Goal: Information Seeking & Learning: Learn about a topic

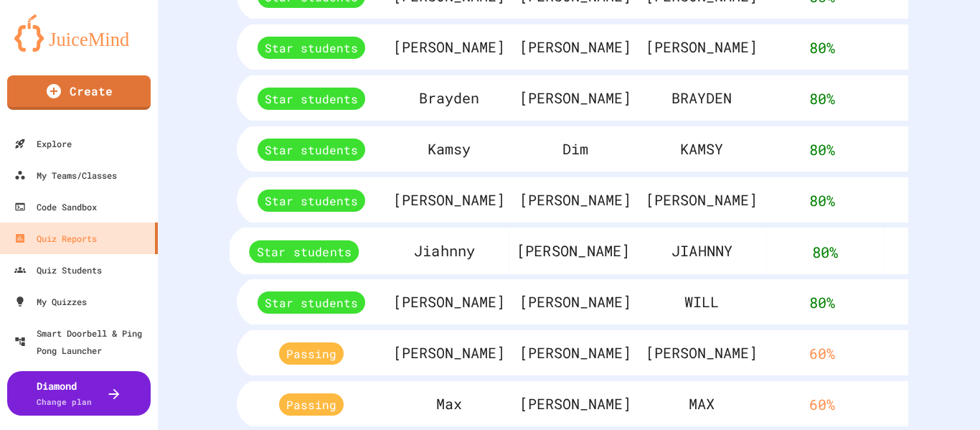
scroll to position [848, 0]
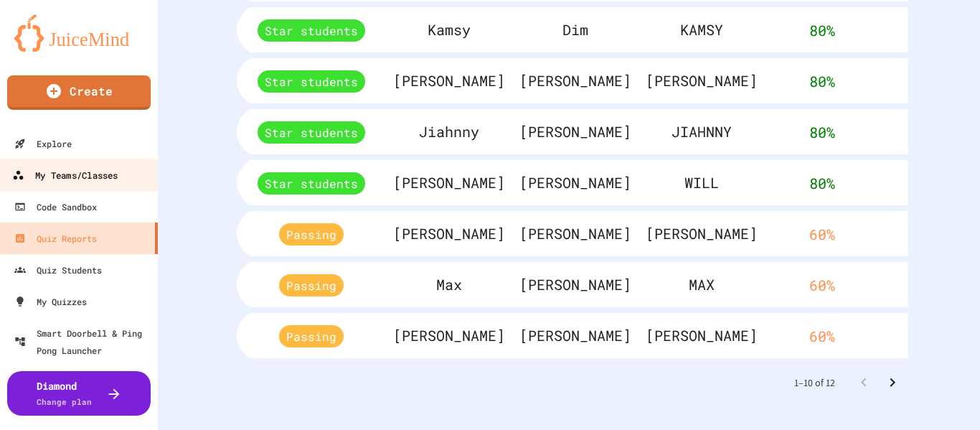
click at [67, 171] on div "My Teams/Classes" at bounding box center [64, 175] width 105 height 18
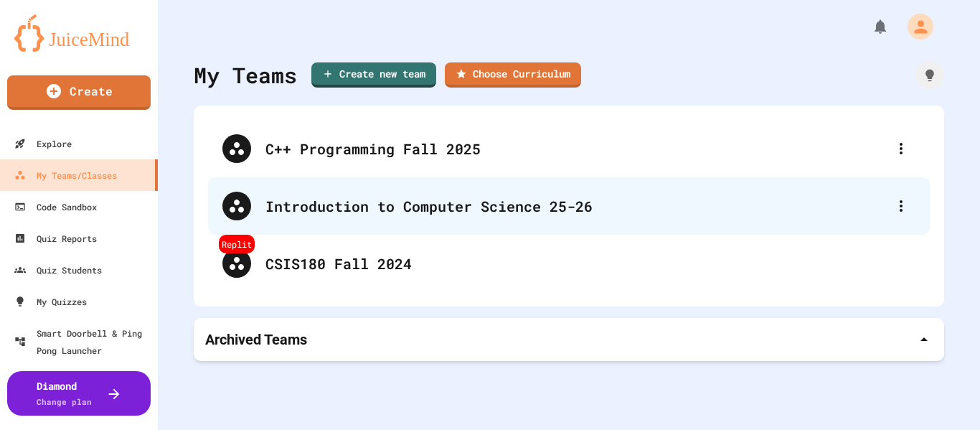
click at [455, 204] on div "Introduction to Computer Science 25-26" at bounding box center [575, 206] width 621 height 22
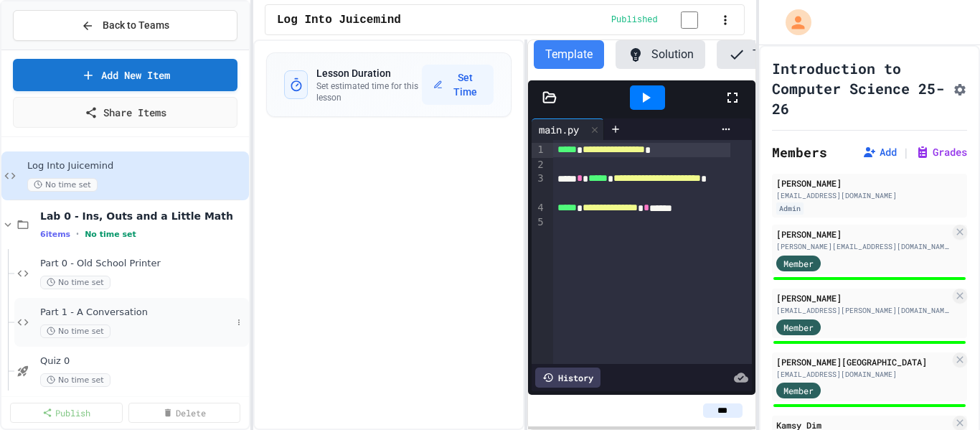
click at [139, 322] on div "Part 1 - A Conversation No time set" at bounding box center [136, 322] width 192 height 32
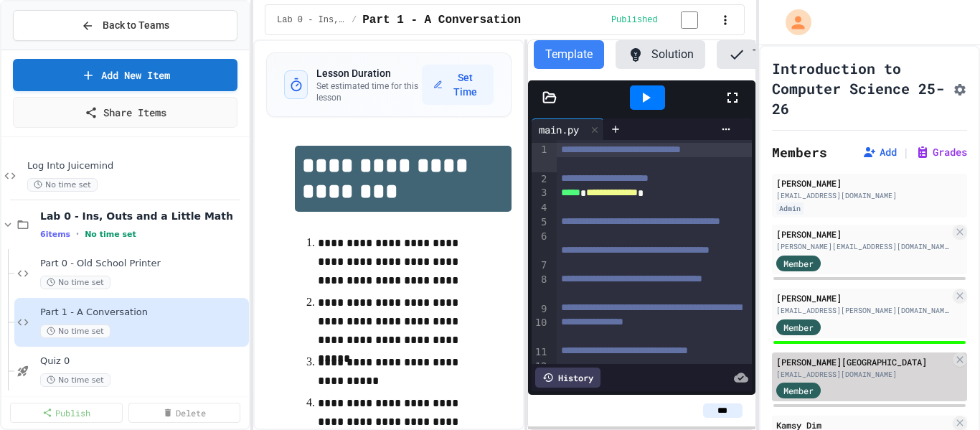
click at [885, 385] on div "Member" at bounding box center [863, 390] width 174 height 18
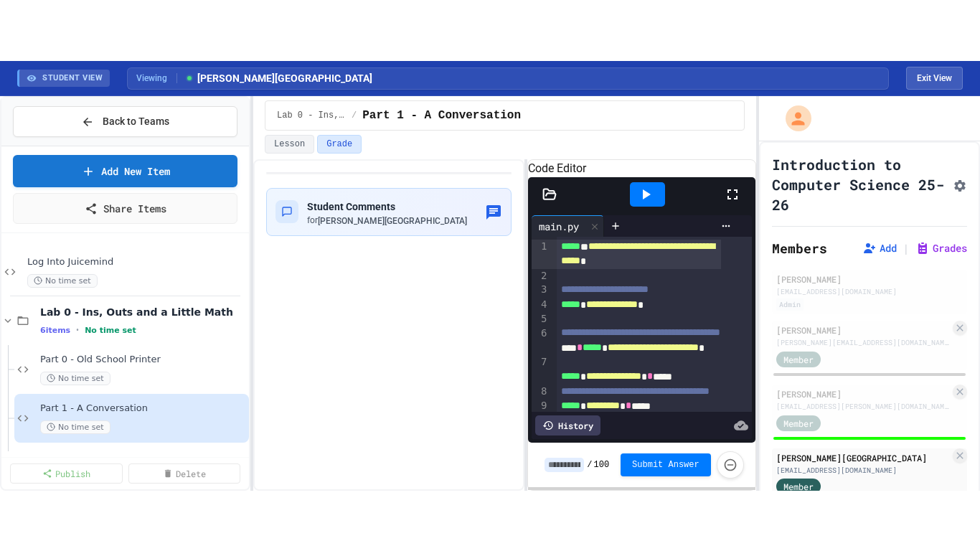
scroll to position [72, 0]
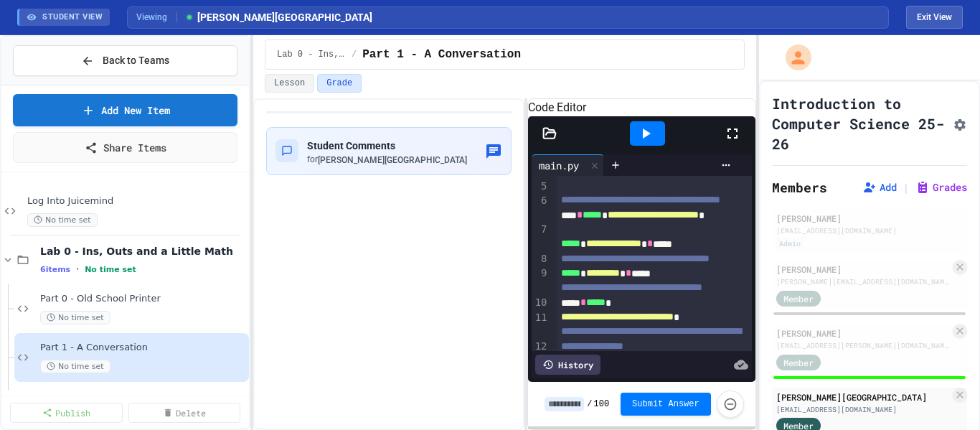
click at [730, 138] on icon at bounding box center [733, 133] width 10 height 10
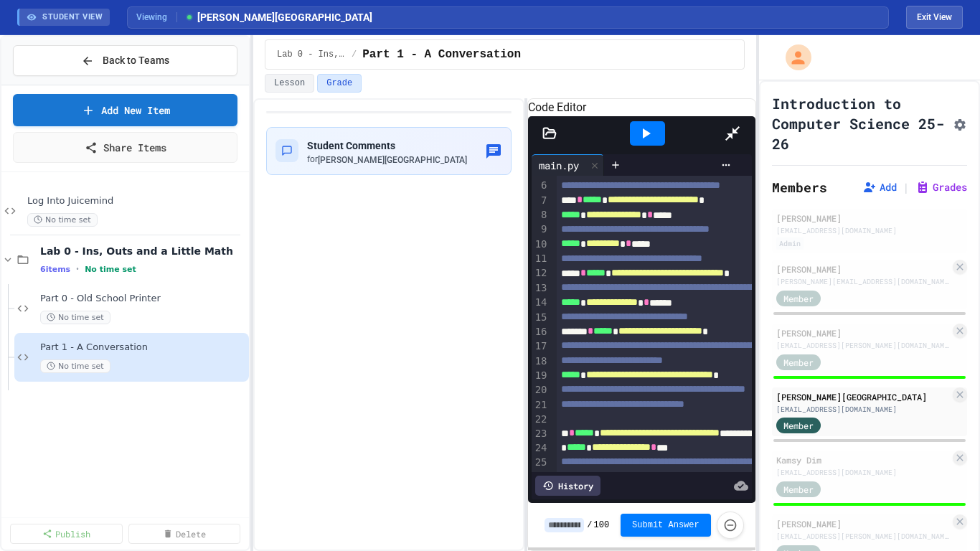
scroll to position [0, 0]
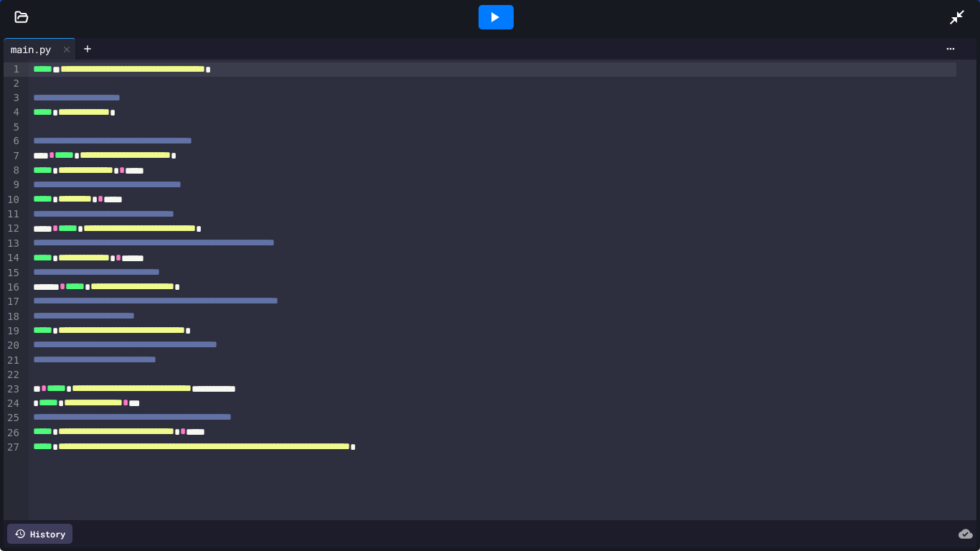
click at [497, 24] on icon at bounding box center [494, 17] width 17 height 17
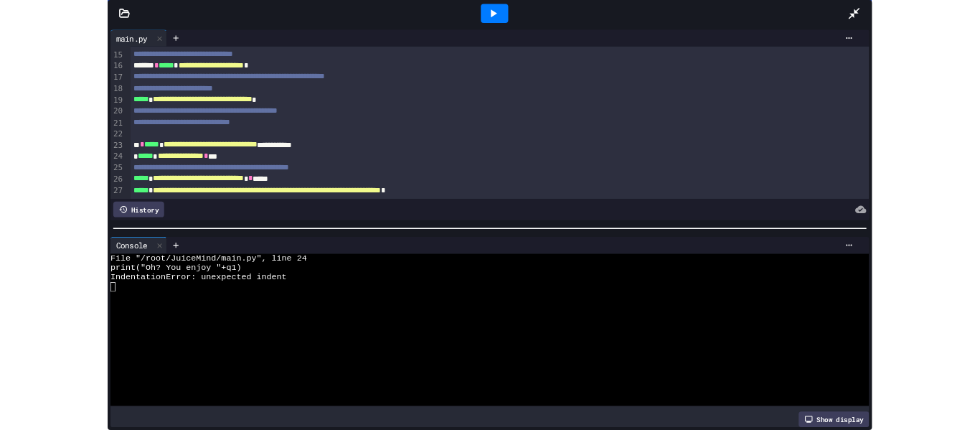
scroll to position [219, 0]
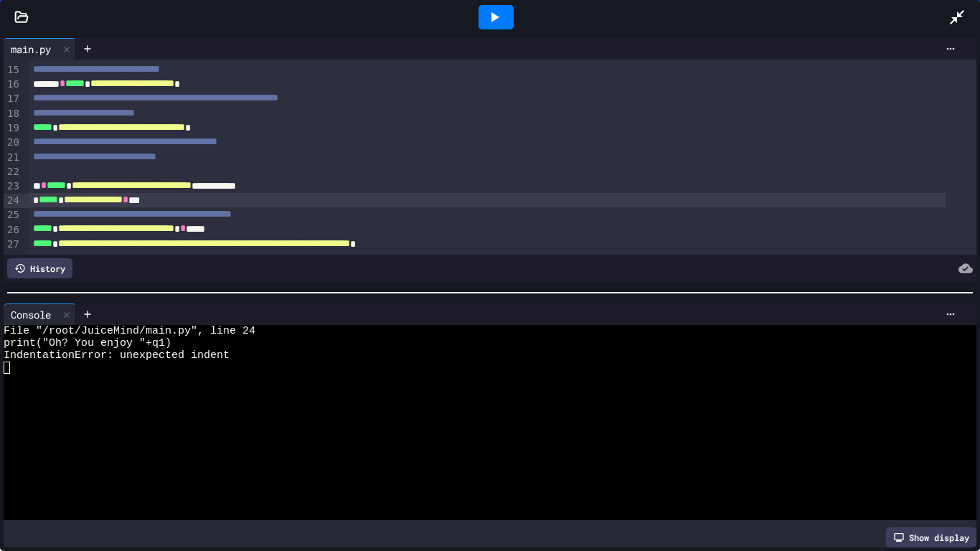
click at [39, 194] on span "*****" at bounding box center [48, 199] width 19 height 10
click at [489, 24] on icon at bounding box center [494, 17] width 17 height 17
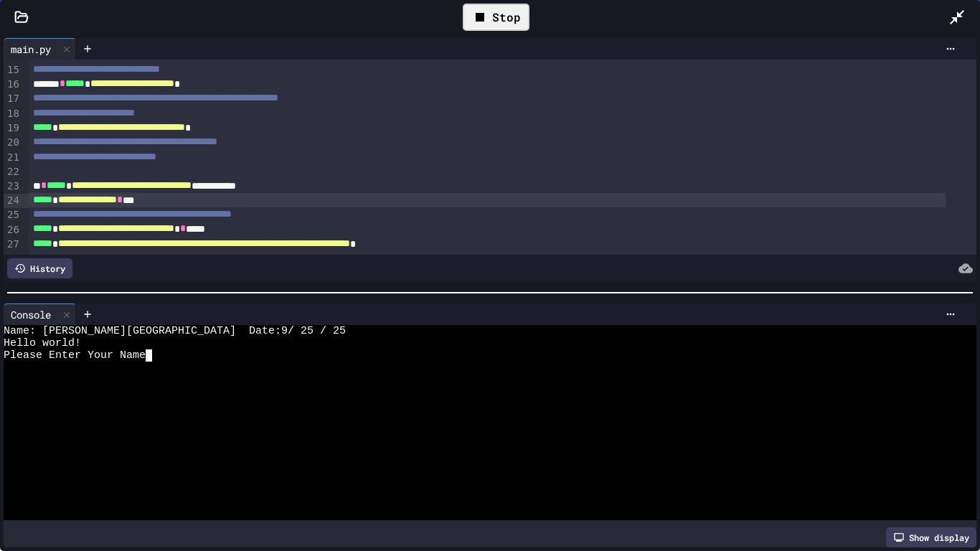
click at [403, 331] on div "Name: [PERSON_NAME][GEOGRAPHIC_DATA] Date:9/ 25 / 25 Hello world! Please Enter …" at bounding box center [478, 422] width 949 height 195
type textarea "*"
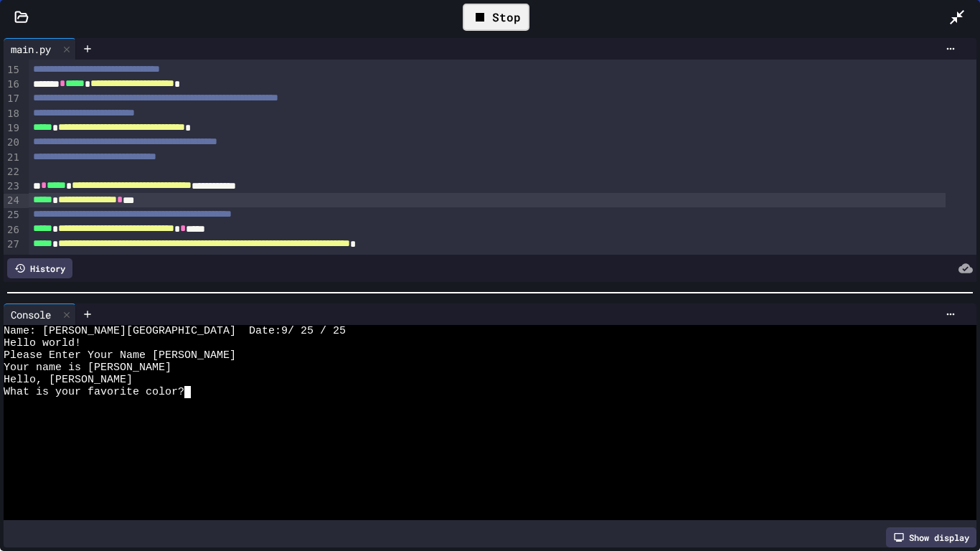
click at [403, 340] on div "Hello world!" at bounding box center [478, 343] width 949 height 12
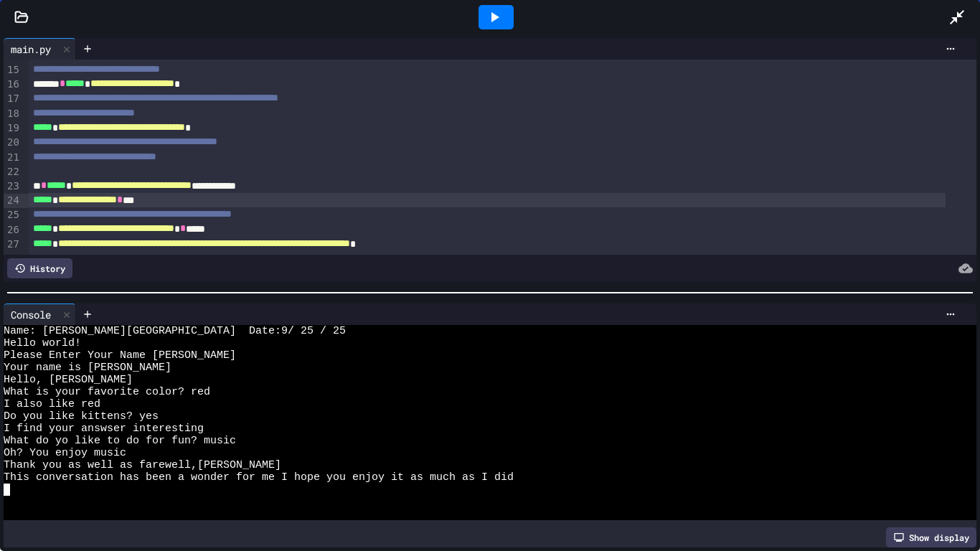
click at [959, 22] on icon at bounding box center [956, 17] width 17 height 17
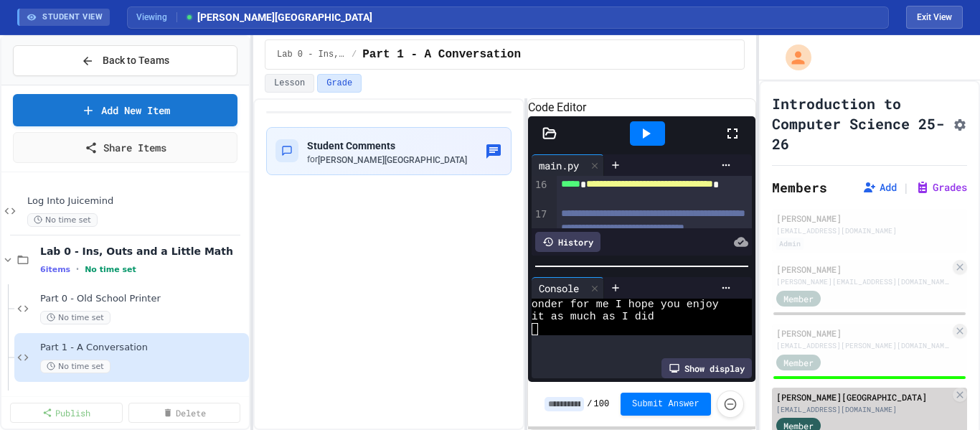
scroll to position [72, 0]
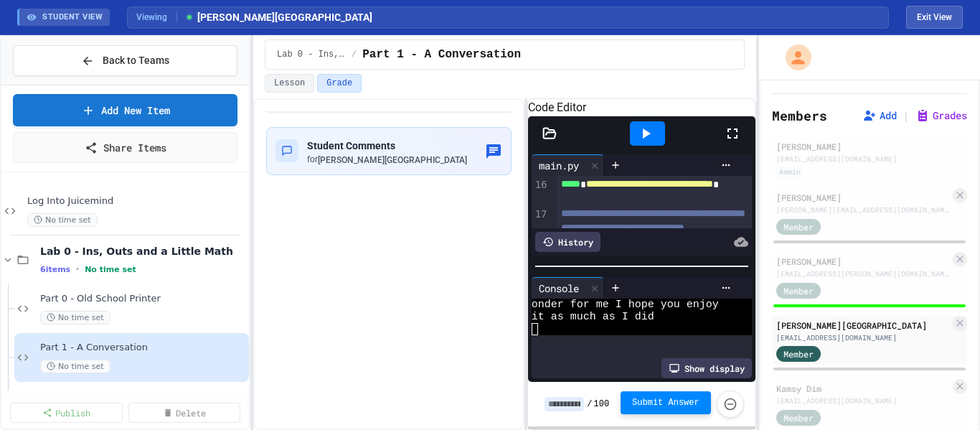
click at [666, 401] on span "Submit Answer" at bounding box center [665, 402] width 67 height 11
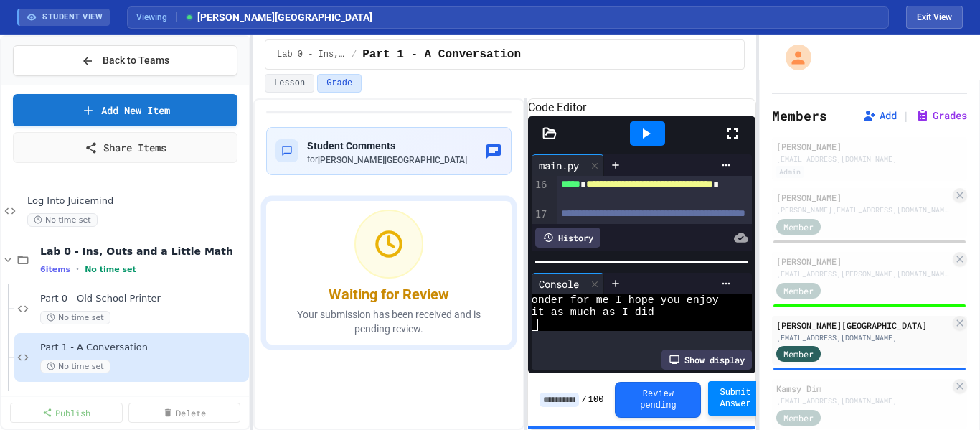
click at [560, 400] on input at bounding box center [559, 399] width 39 height 14
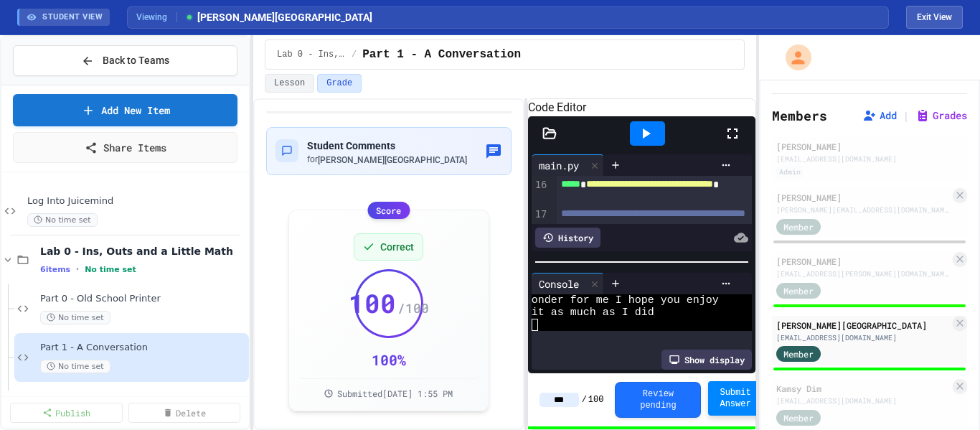
type input "***"
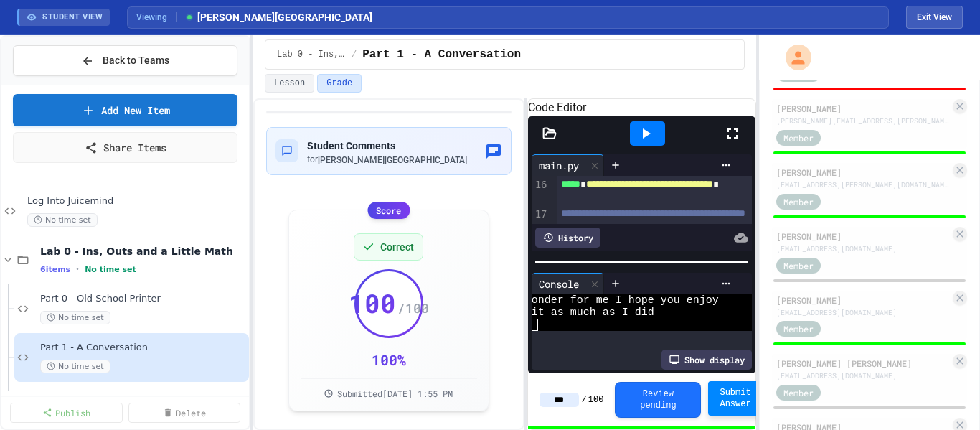
scroll to position [933, 0]
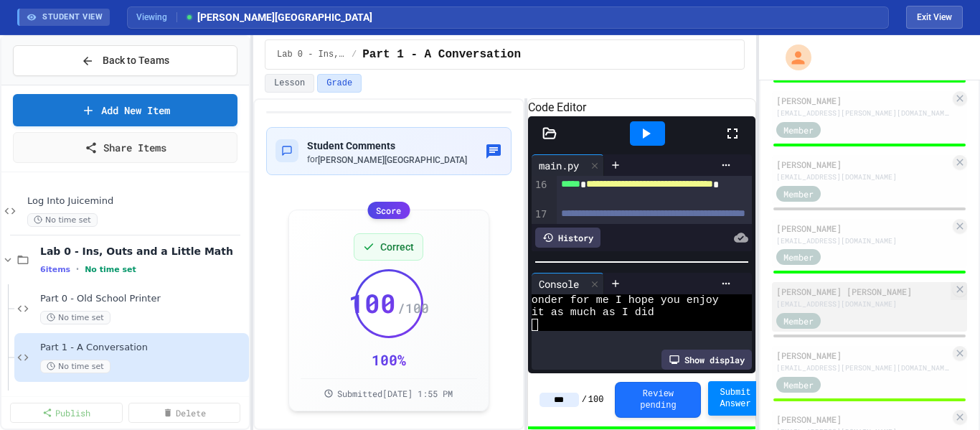
click at [864, 306] on div "[EMAIL_ADDRESS][DOMAIN_NAME]" at bounding box center [863, 303] width 174 height 11
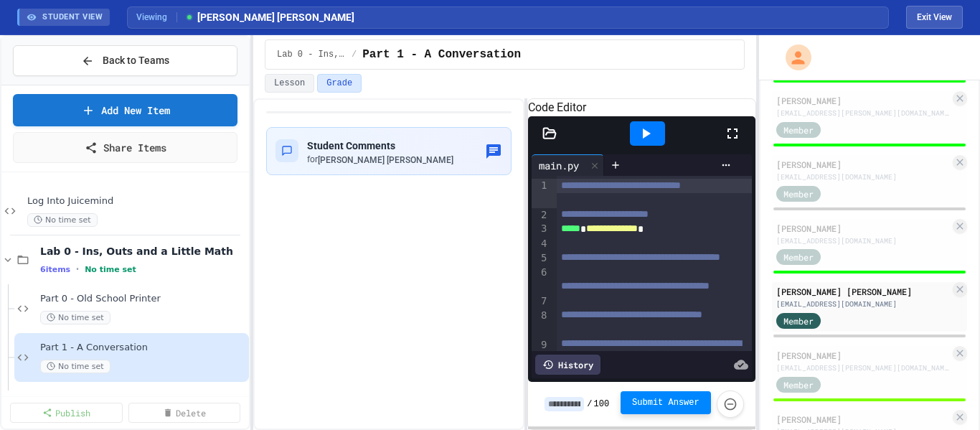
click at [733, 142] on icon at bounding box center [732, 133] width 17 height 17
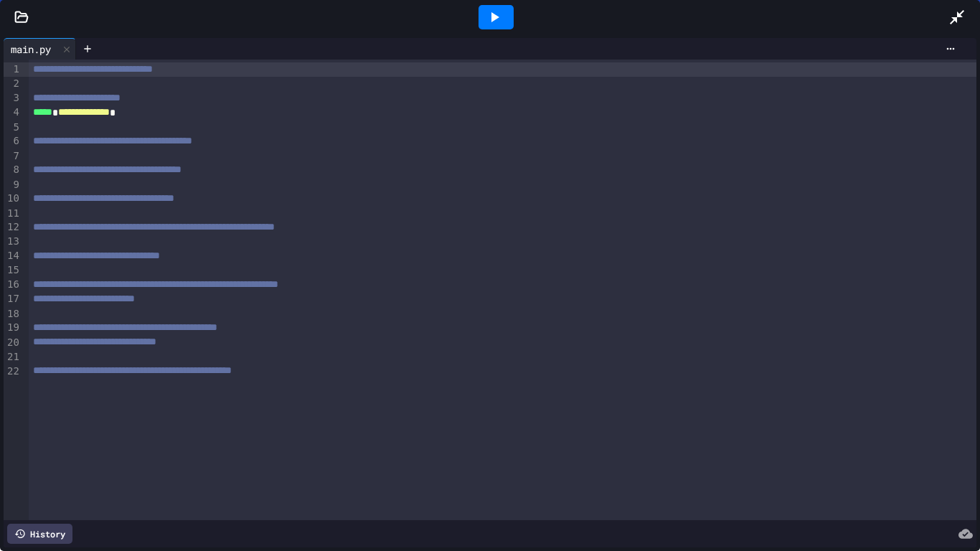
click at [953, 23] on icon at bounding box center [956, 17] width 17 height 17
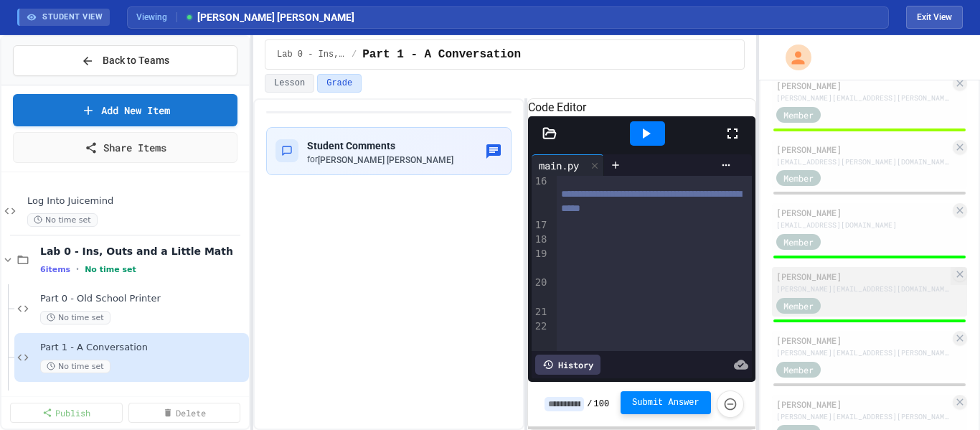
scroll to position [574, 0]
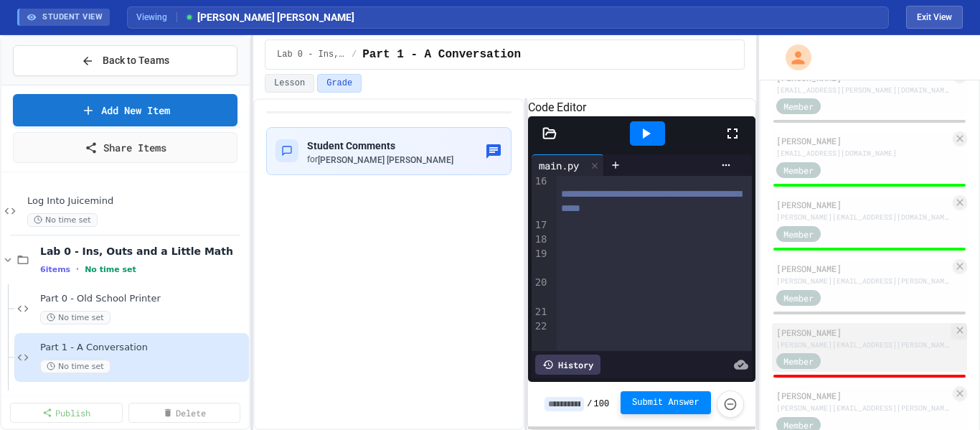
click at [891, 340] on div "[PERSON_NAME][EMAIL_ADDRESS][PERSON_NAME][DOMAIN_NAME]" at bounding box center [863, 344] width 174 height 11
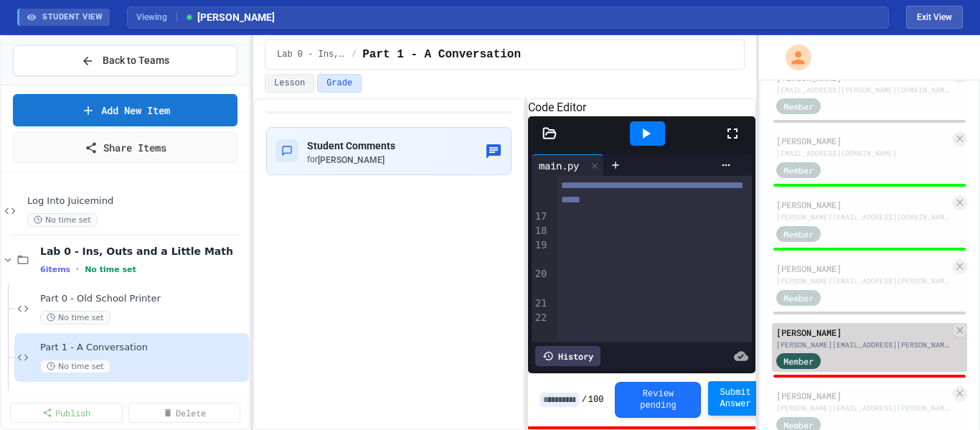
type input "*"
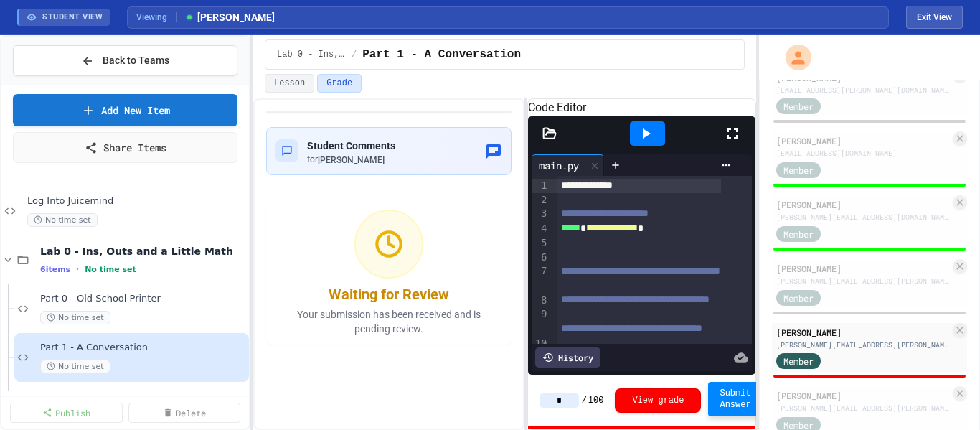
scroll to position [72, 0]
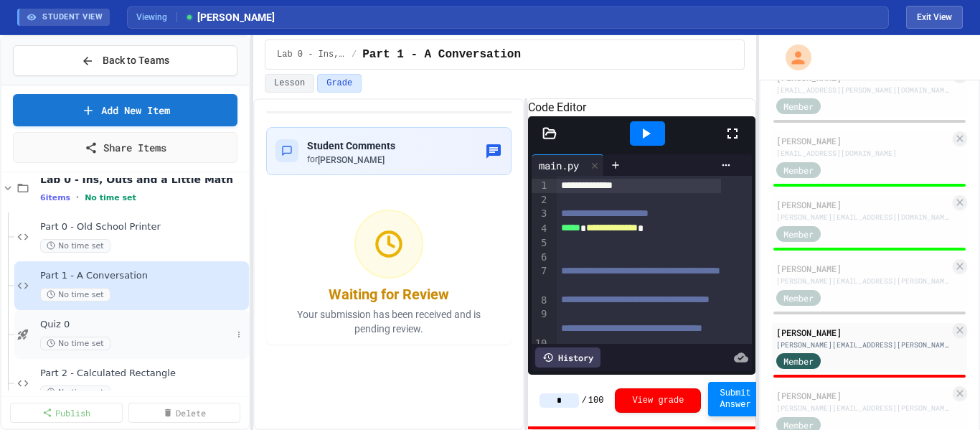
click at [146, 340] on div "No time set" at bounding box center [136, 343] width 192 height 14
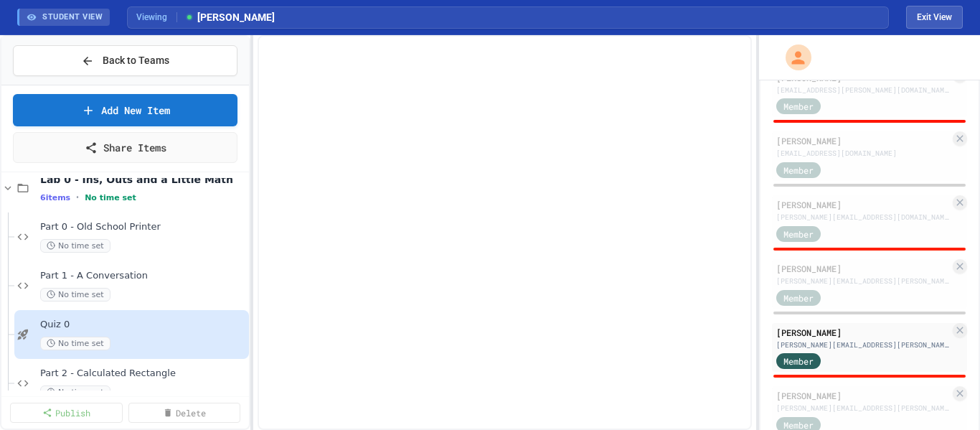
scroll to position [540, 0]
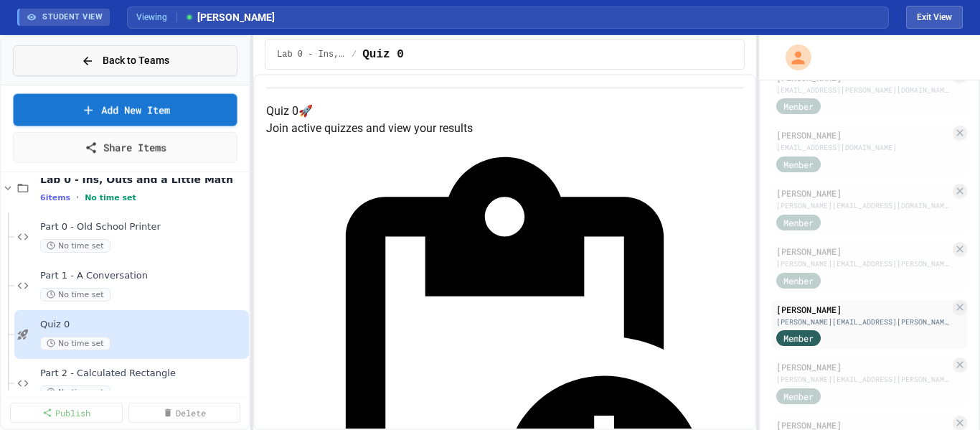
click at [159, 56] on button "Back to Teams" at bounding box center [125, 60] width 225 height 31
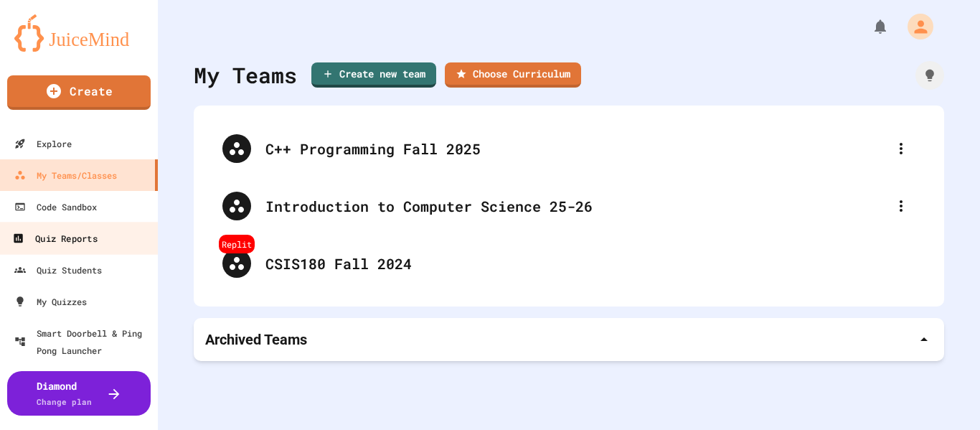
click at [105, 246] on link "Quiz Reports" at bounding box center [79, 238] width 163 height 32
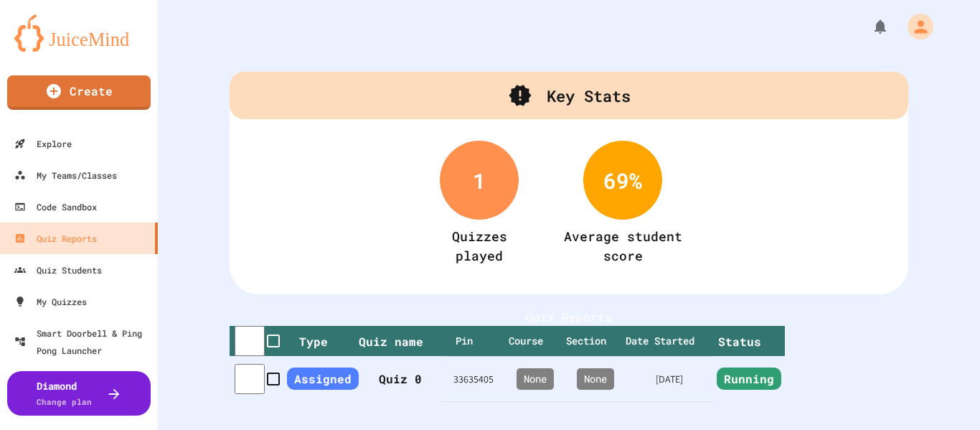
scroll to position [72, 0]
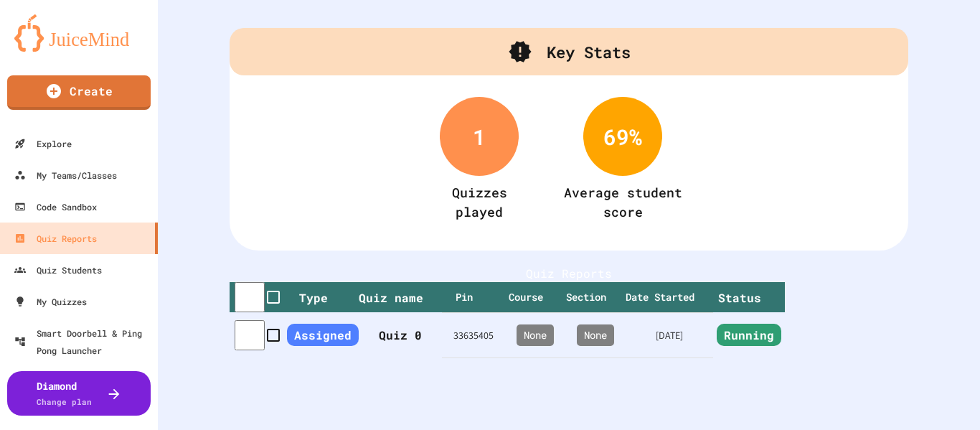
click at [781, 346] on span "Running" at bounding box center [749, 335] width 65 height 22
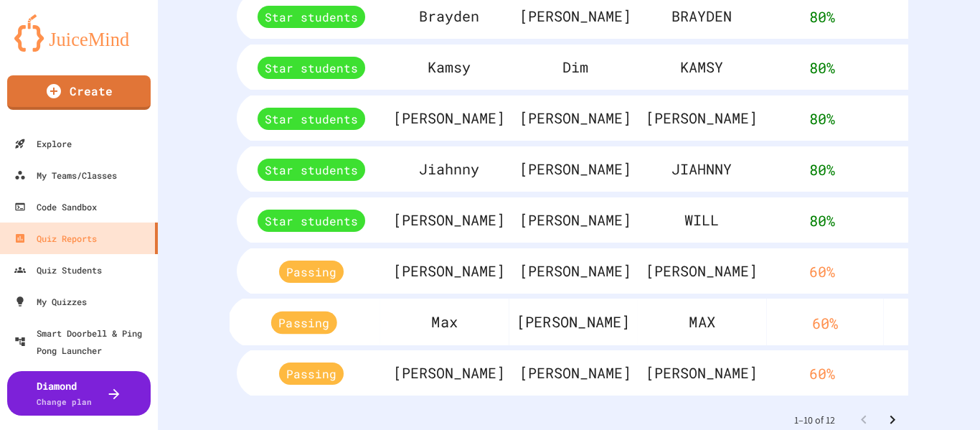
scroll to position [848, 0]
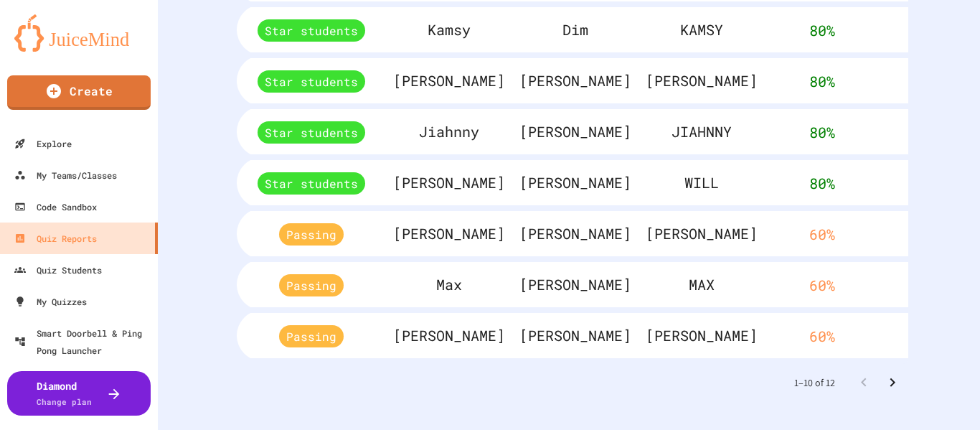
click at [885, 374] on icon "Go to next page" at bounding box center [892, 382] width 17 height 17
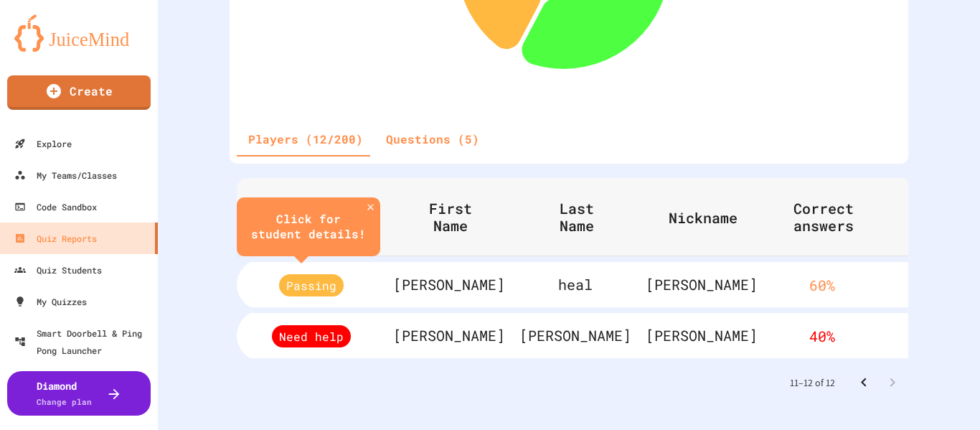
click at [857, 374] on icon "Go to previous page" at bounding box center [863, 382] width 17 height 17
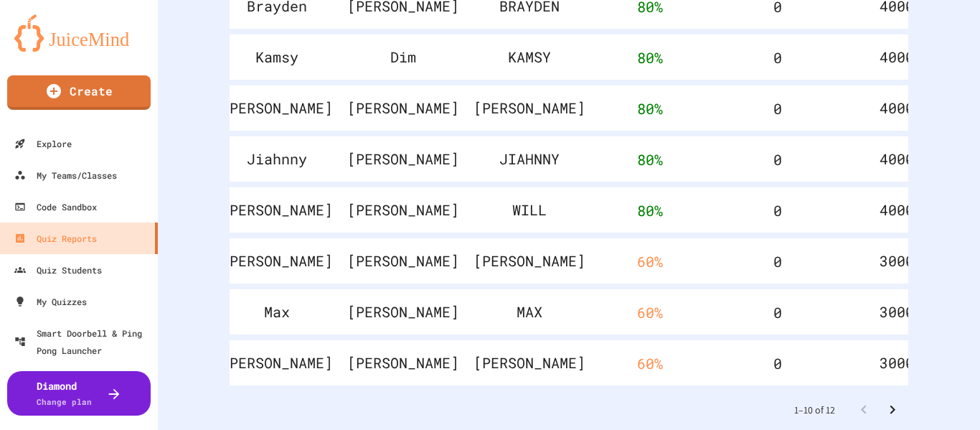
scroll to position [0, 181]
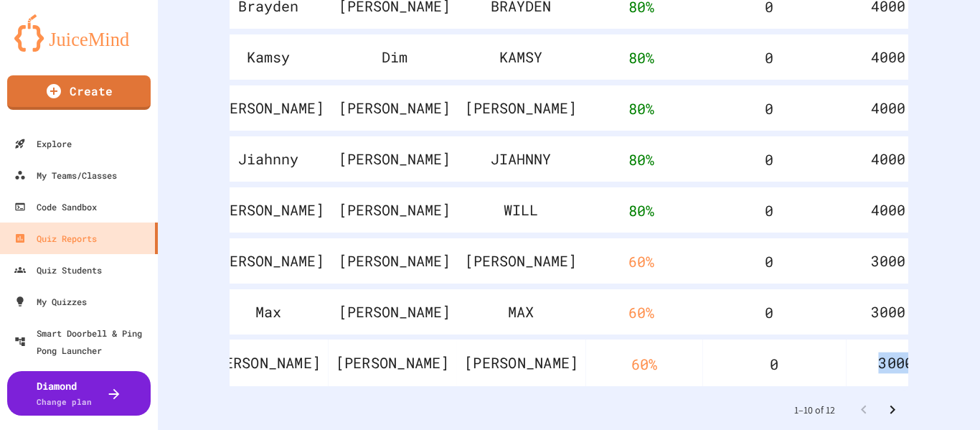
drag, startPoint x: 855, startPoint y: 390, endPoint x: 771, endPoint y: 385, distance: 84.8
click at [771, 385] on table "Performance First Name Last Name Nickname Correct answers Unanswered Score sort…" at bounding box center [496, 94] width 881 height 593
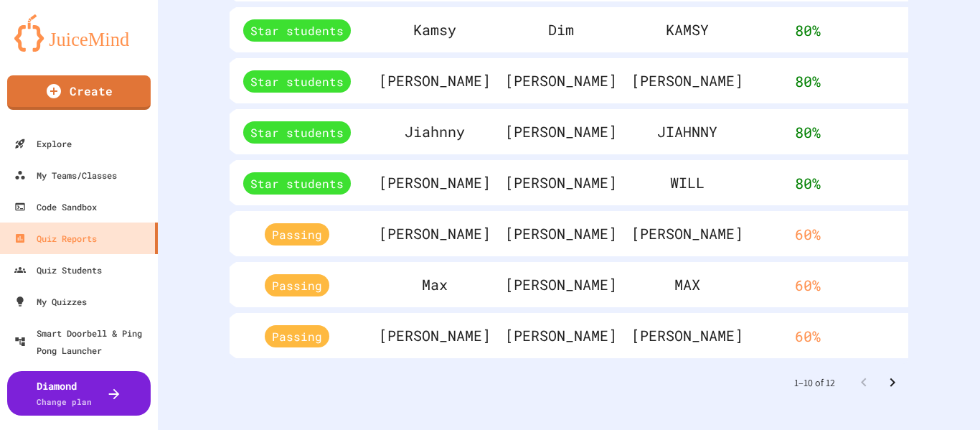
scroll to position [0, 0]
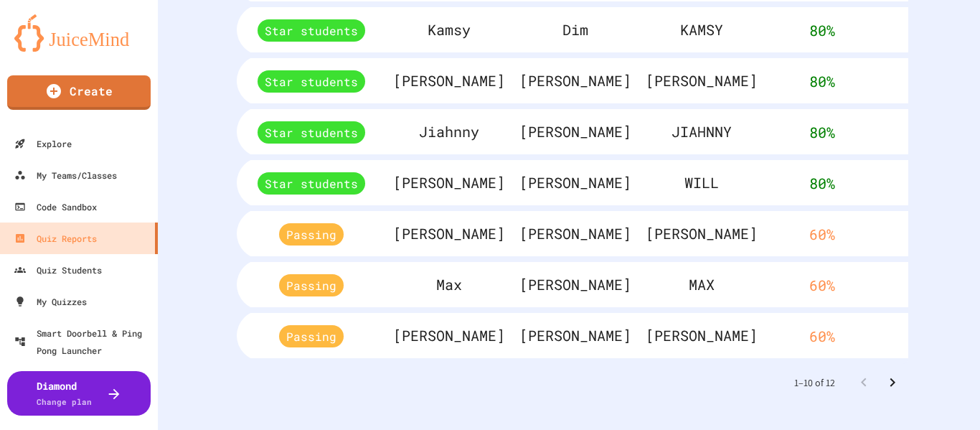
click at [885, 374] on icon "Go to next page" at bounding box center [892, 382] width 17 height 17
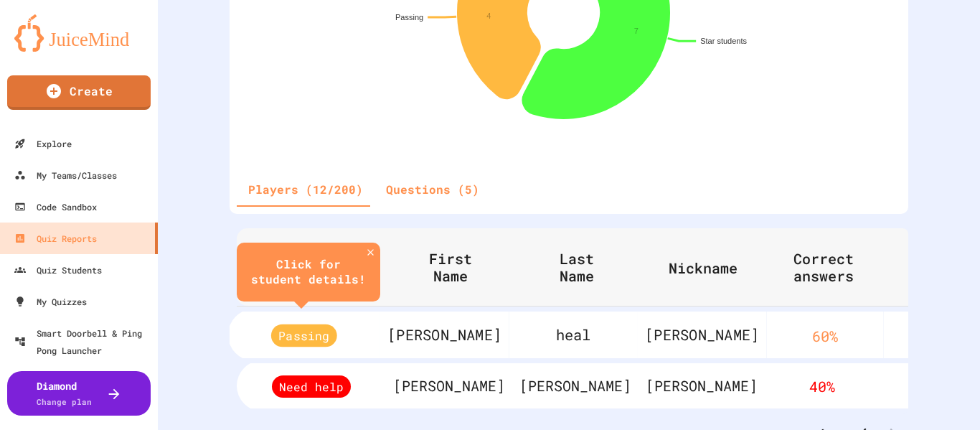
scroll to position [441, 0]
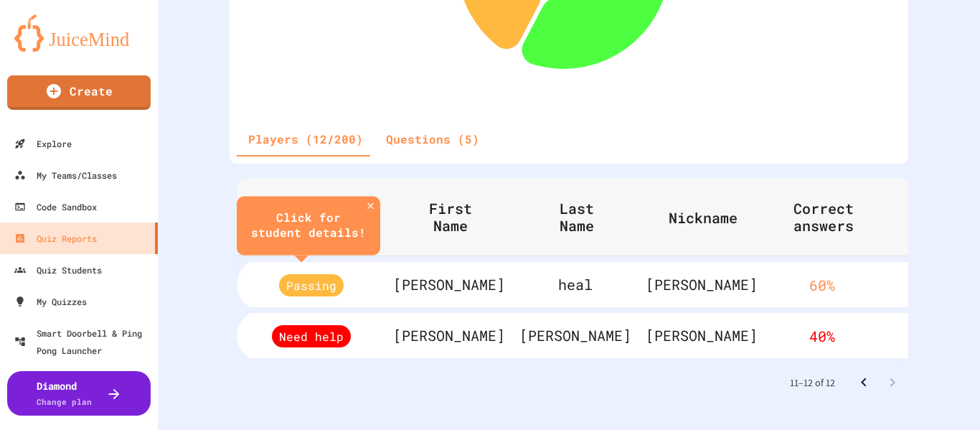
click at [855, 377] on icon "Go to previous page" at bounding box center [863, 382] width 17 height 17
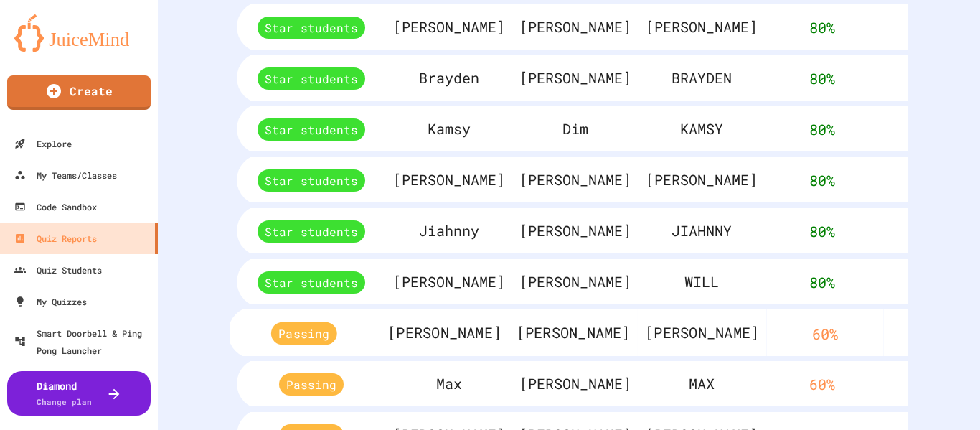
scroll to position [848, 0]
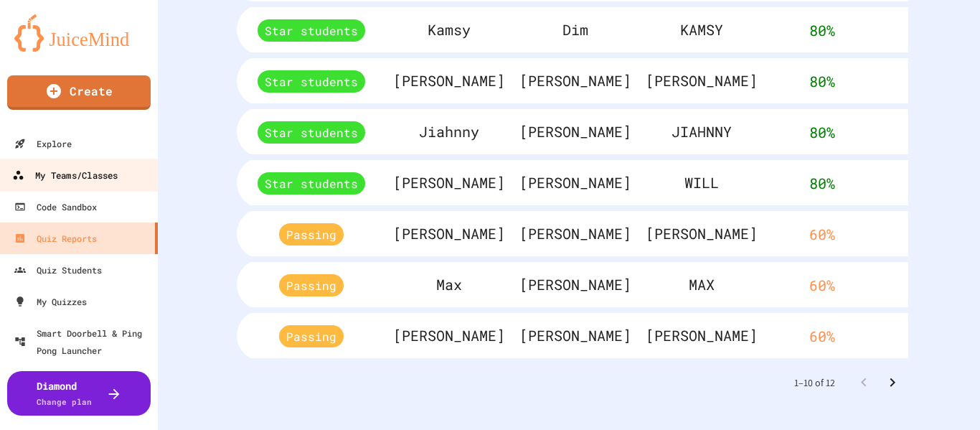
click at [116, 163] on link "My Teams/Classes" at bounding box center [79, 175] width 163 height 32
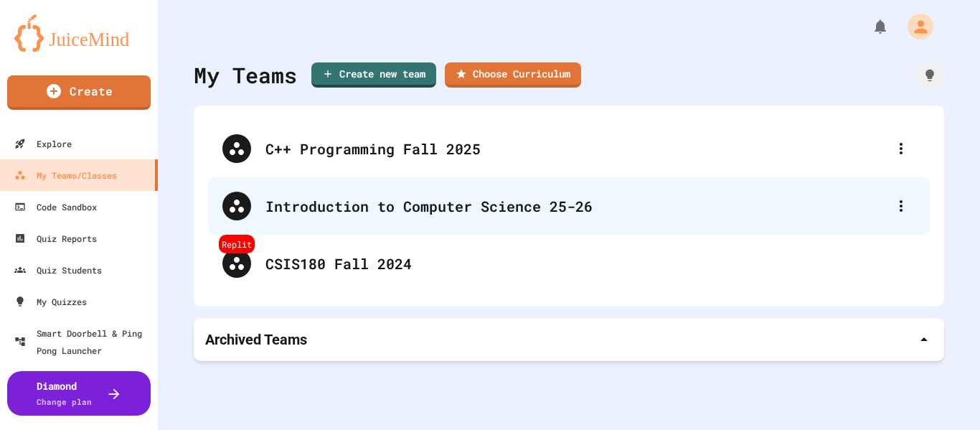
click at [362, 211] on div "Introduction to Computer Science 25-26" at bounding box center [575, 206] width 621 height 22
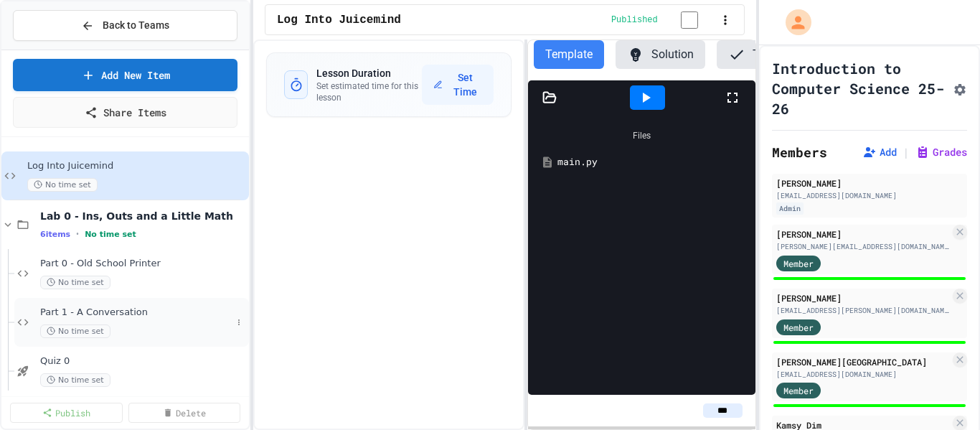
scroll to position [72, 0]
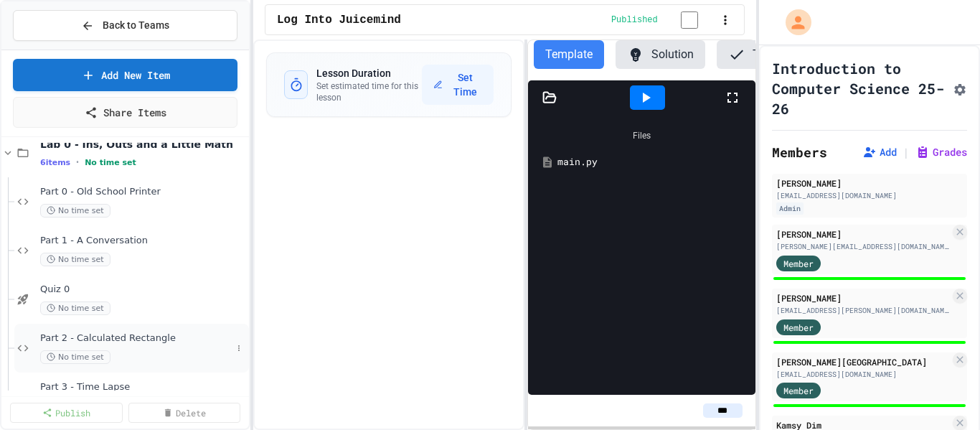
click at [121, 332] on span "Part 2 - Calculated Rectangle" at bounding box center [136, 338] width 192 height 12
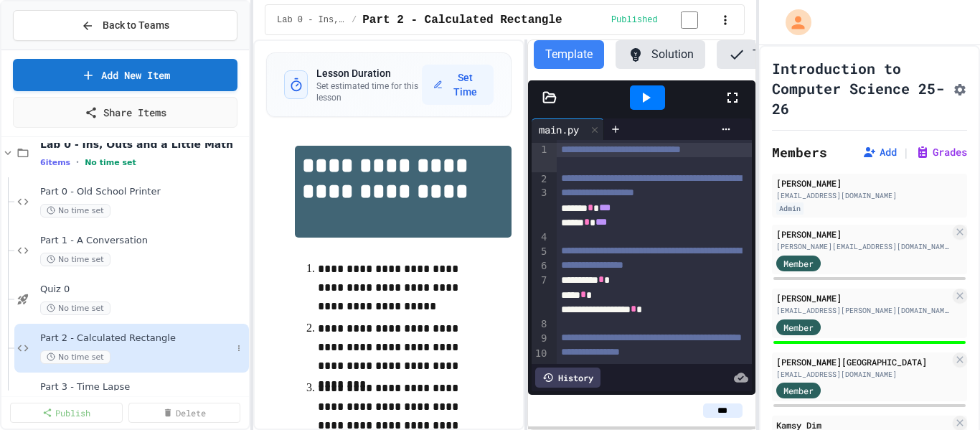
scroll to position [143, 0]
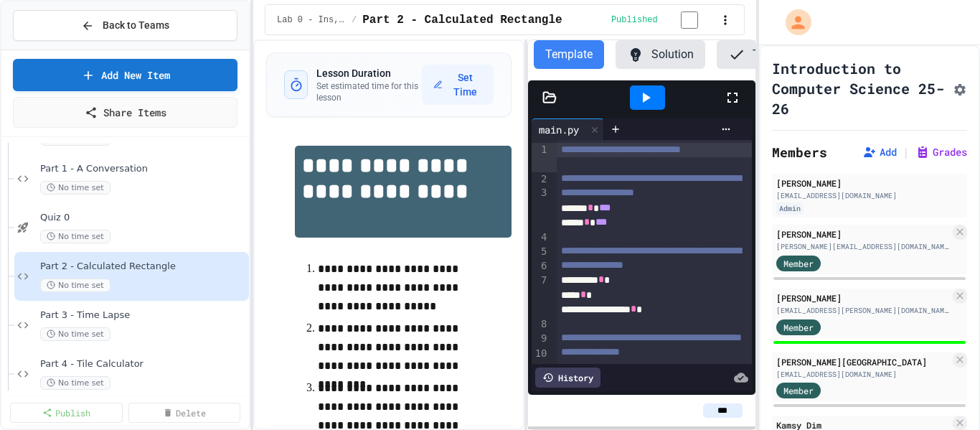
click at [662, 54] on button "Solution" at bounding box center [661, 54] width 90 height 29
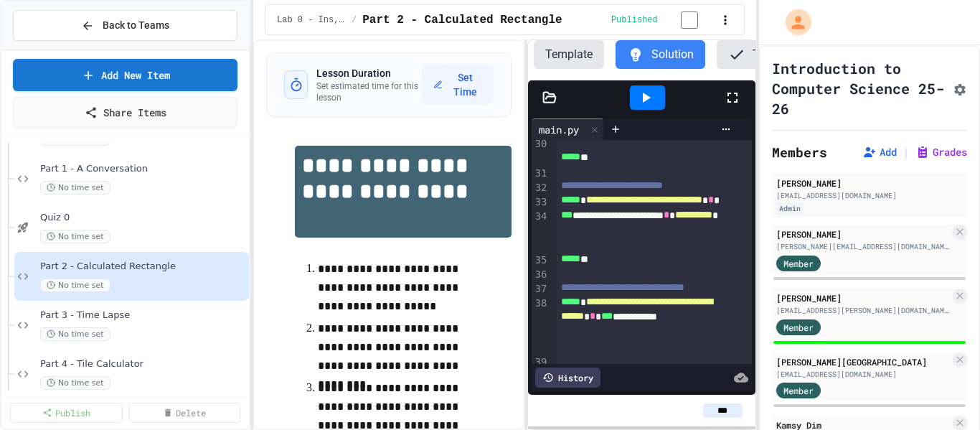
scroll to position [848, 0]
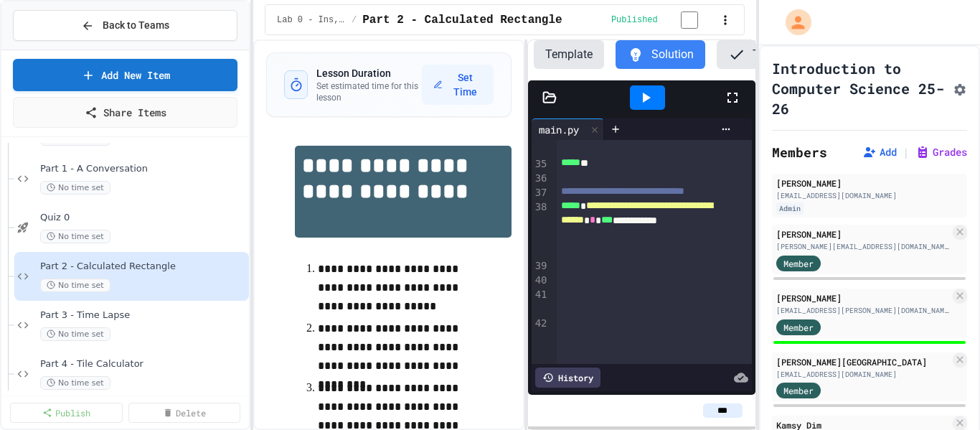
click at [573, 62] on button "Template" at bounding box center [569, 54] width 70 height 29
